Goal: Information Seeking & Learning: Learn about a topic

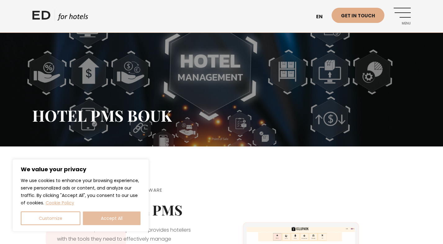
click at [111, 217] on button "Accept All" at bounding box center [112, 219] width 58 height 14
checkbox input "true"
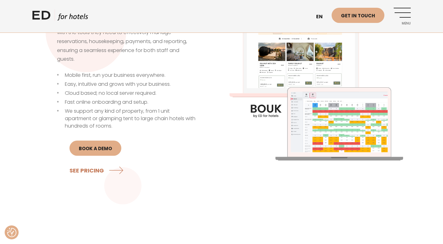
scroll to position [208, 0]
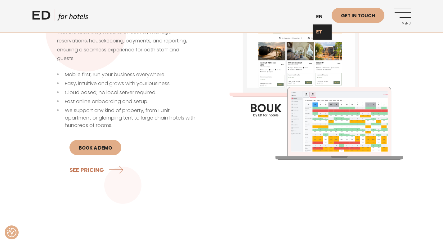
click at [320, 33] on link "ET" at bounding box center [322, 32] width 19 height 15
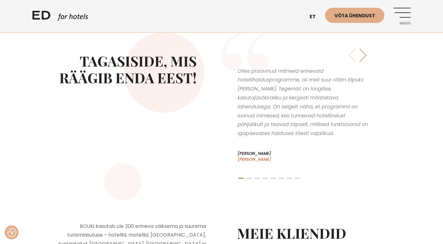
scroll to position [1127, 0]
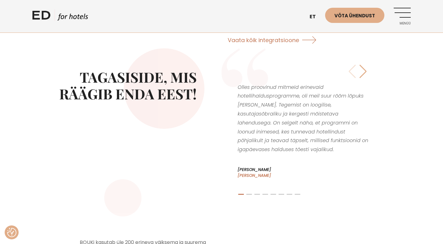
click at [364, 65] on div "Next slide" at bounding box center [363, 72] width 8 height 14
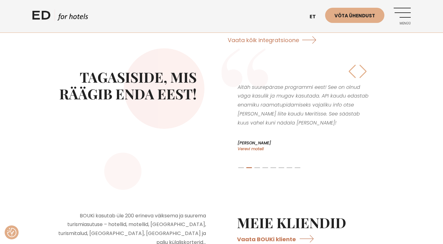
click at [364, 65] on div "Next slide" at bounding box center [363, 72] width 8 height 14
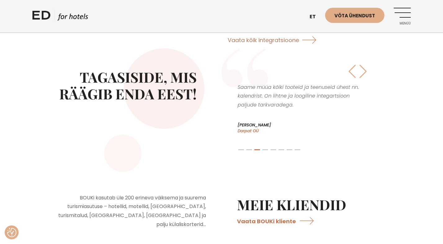
click at [364, 65] on div "Next slide" at bounding box center [363, 72] width 8 height 14
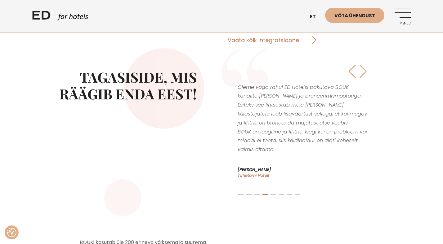
click at [364, 65] on div "Next slide" at bounding box center [363, 72] width 8 height 14
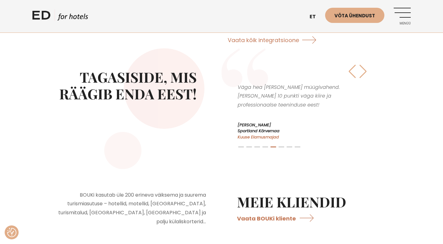
click at [364, 65] on div "Next slide" at bounding box center [363, 72] width 8 height 14
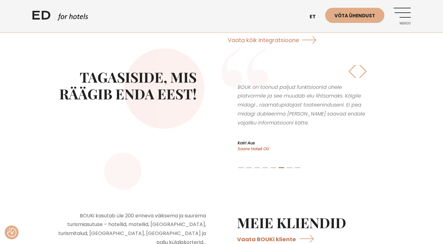
click at [364, 65] on div "Next slide" at bounding box center [363, 72] width 8 height 14
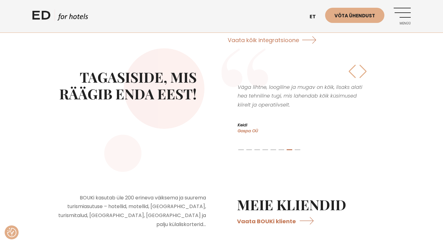
click at [364, 65] on div "Next slide" at bounding box center [363, 72] width 8 height 14
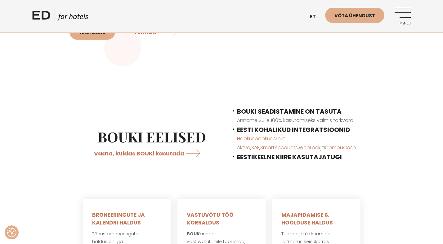
scroll to position [0, 0]
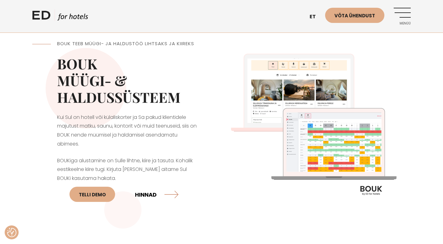
click at [154, 194] on link "HINNAD" at bounding box center [156, 194] width 43 height 16
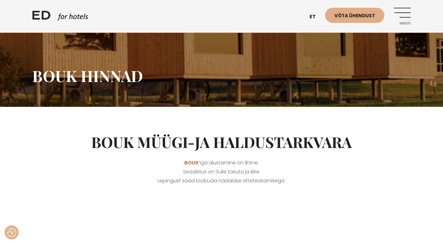
scroll to position [36, 0]
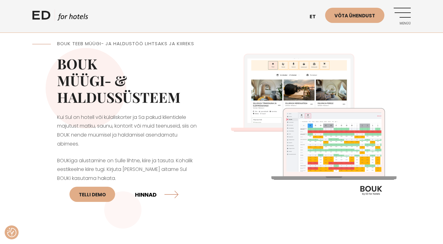
click at [151, 194] on link "HINNAD" at bounding box center [156, 194] width 43 height 16
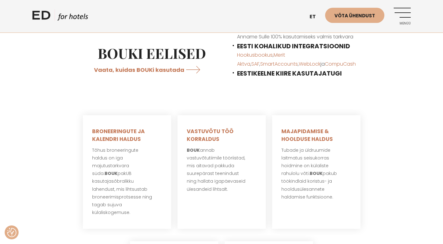
scroll to position [257, 0]
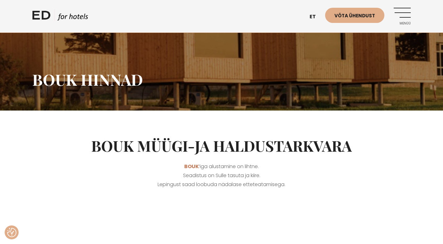
scroll to position [36, 0]
